Goal: Find specific page/section: Find specific page/section

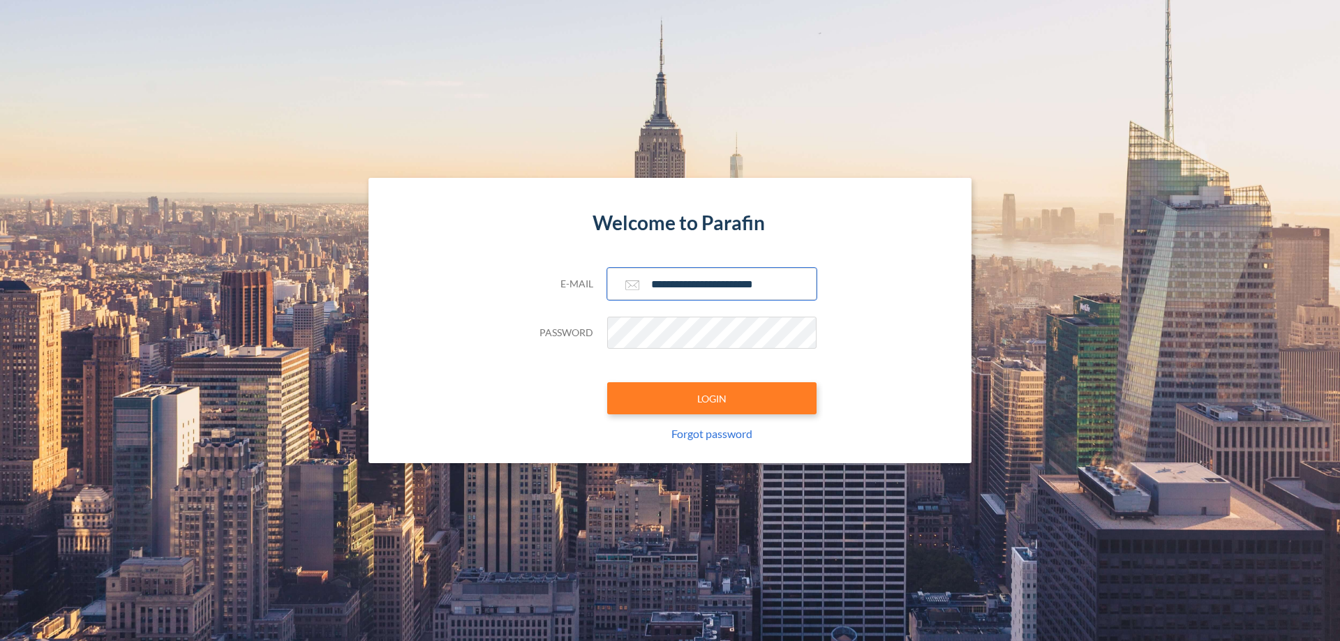
type input "**********"
click at [712, 398] on button "LOGIN" at bounding box center [711, 398] width 209 height 32
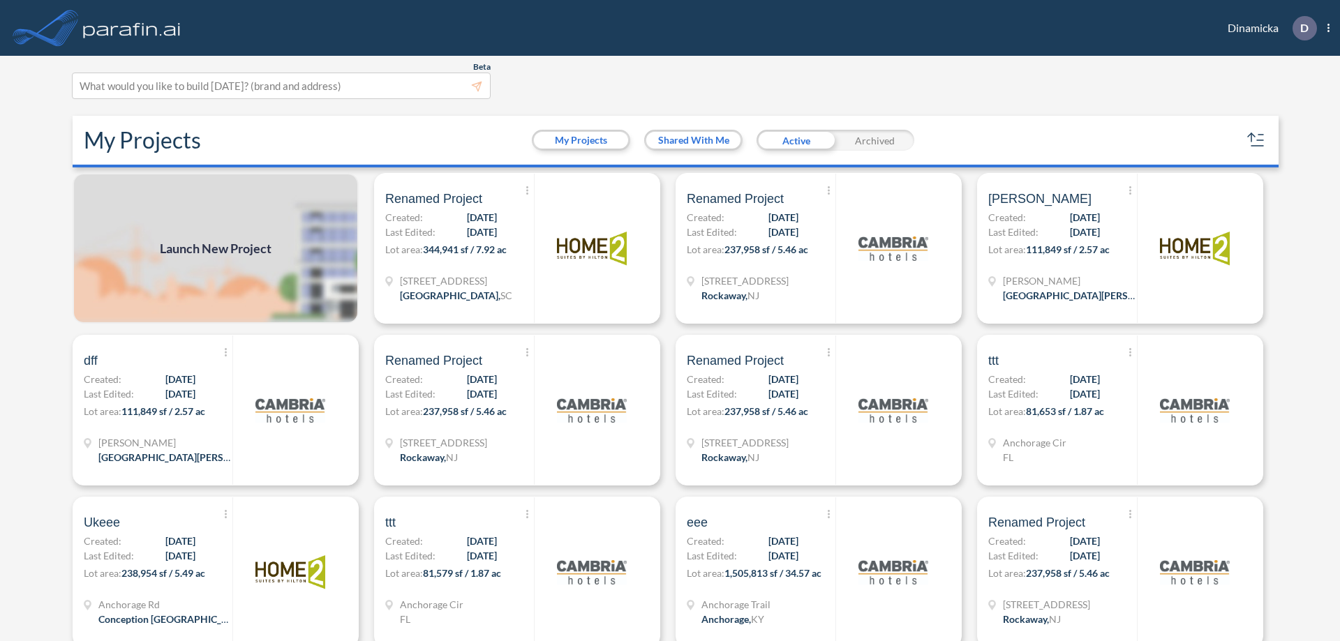
scroll to position [3, 0]
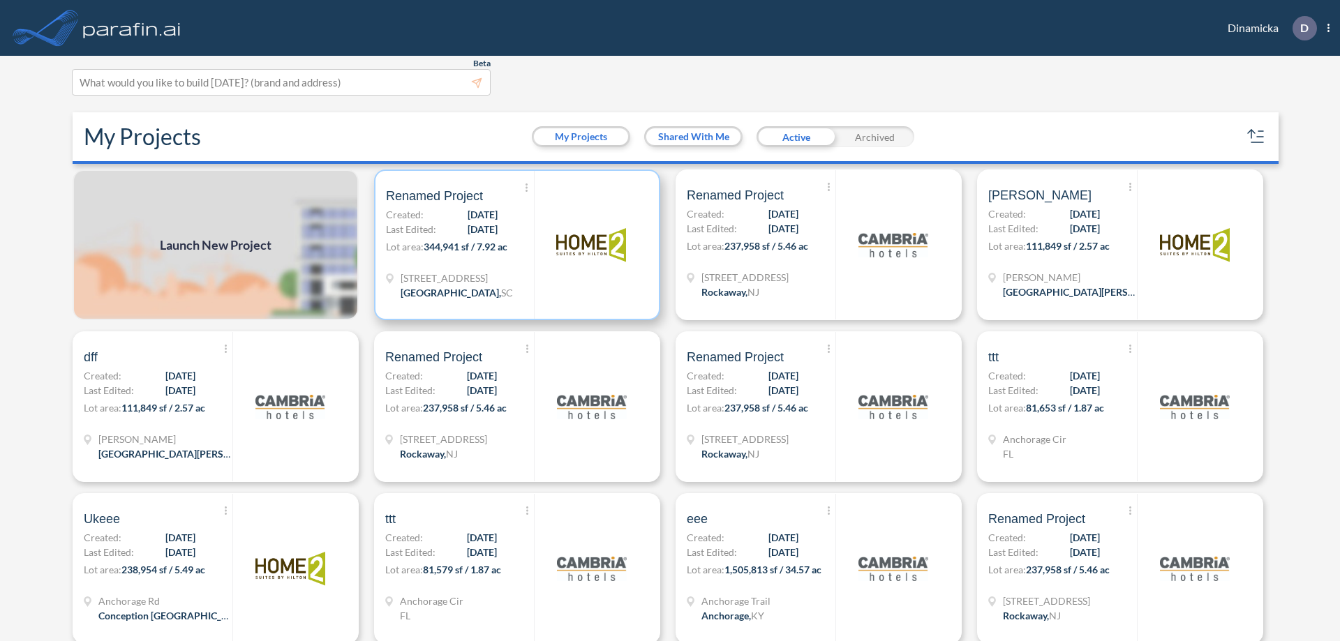
click at [514, 245] on p "Lot area: 344,941 sf / 7.92 ac" at bounding box center [460, 249] width 148 height 20
